Goal: Find specific page/section: Find specific page/section

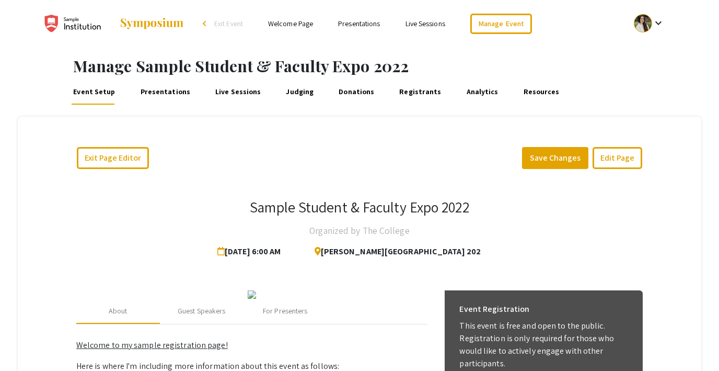
click at [559, 68] on h1 "Manage Sample Student & Faculty Expo 2022" at bounding box center [396, 65] width 646 height 19
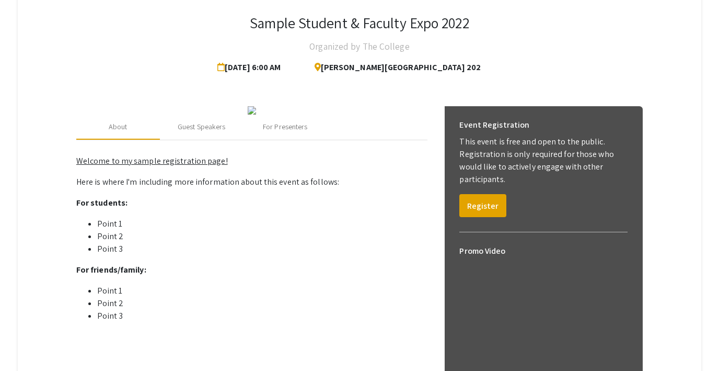
scroll to position [185, 0]
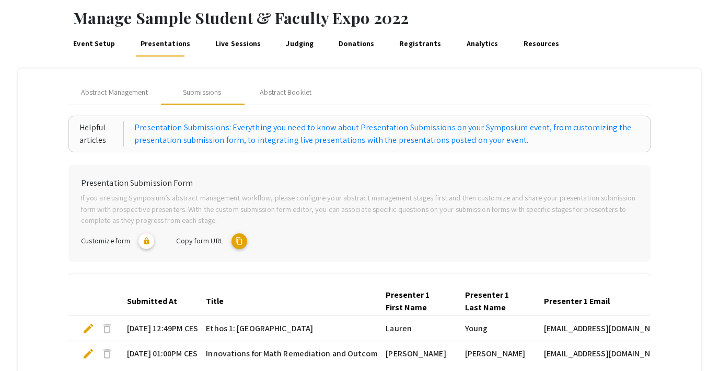
scroll to position [46, 0]
